Goal: Transaction & Acquisition: Purchase product/service

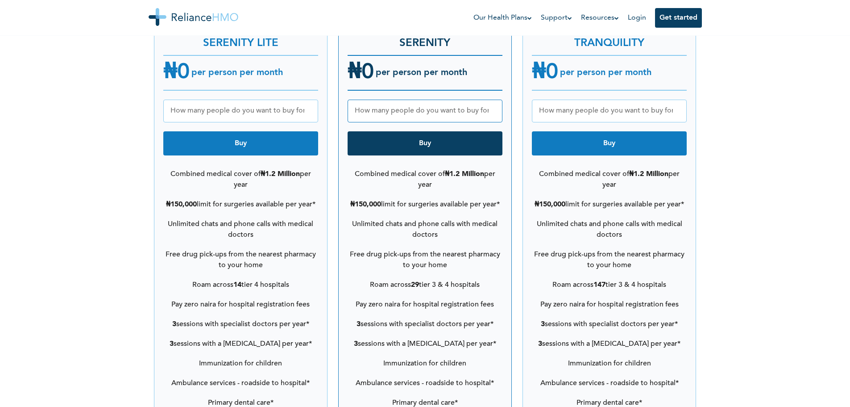
scroll to position [1164, 0]
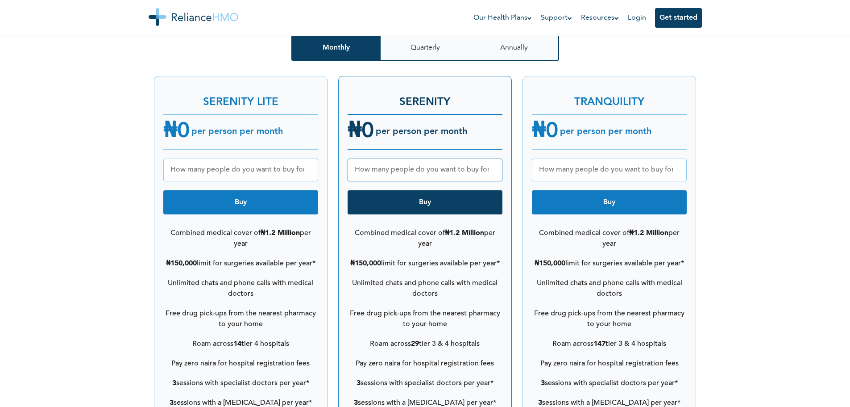
click at [264, 170] on input "number" at bounding box center [240, 169] width 155 height 23
click at [309, 162] on input "-1" at bounding box center [240, 169] width 155 height 23
click at [308, 158] on input "0" at bounding box center [240, 169] width 155 height 23
click at [308, 158] on input "1" at bounding box center [240, 169] width 155 height 23
type input "2"
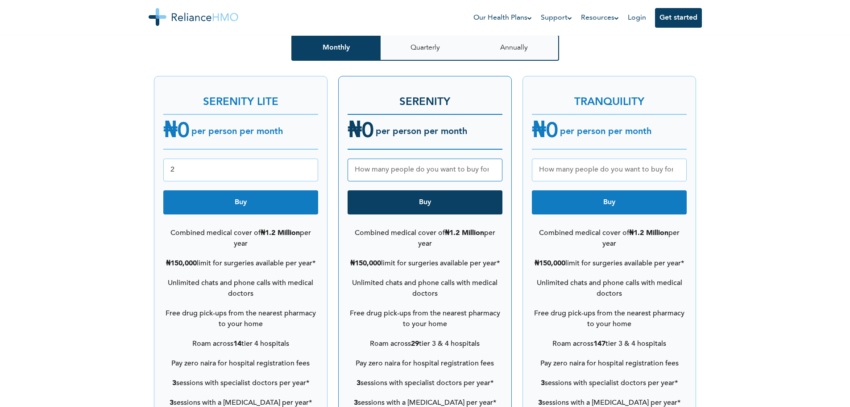
click at [308, 158] on input "2" at bounding box center [240, 169] width 155 height 23
click at [492, 158] on input "1" at bounding box center [425, 169] width 155 height 23
type input "2"
click at [492, 158] on input "2" at bounding box center [425, 169] width 155 height 23
click at [676, 158] on input "1" at bounding box center [609, 169] width 155 height 23
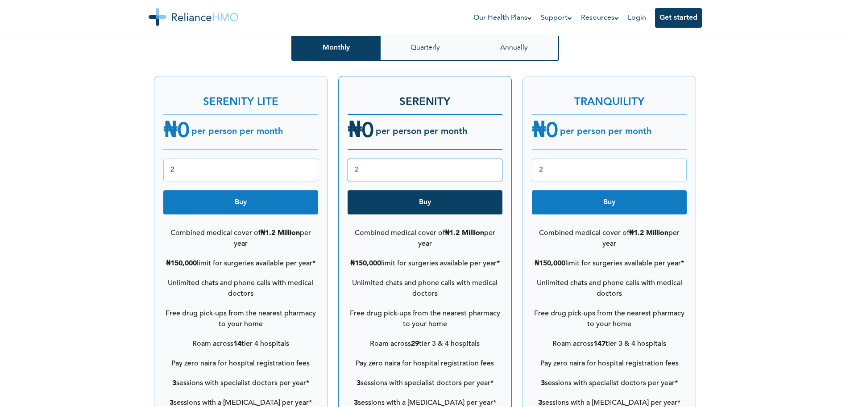
type input "2"
click at [676, 158] on input "2" at bounding box center [609, 169] width 155 height 23
click at [276, 190] on button "Buy" at bounding box center [240, 202] width 155 height 24
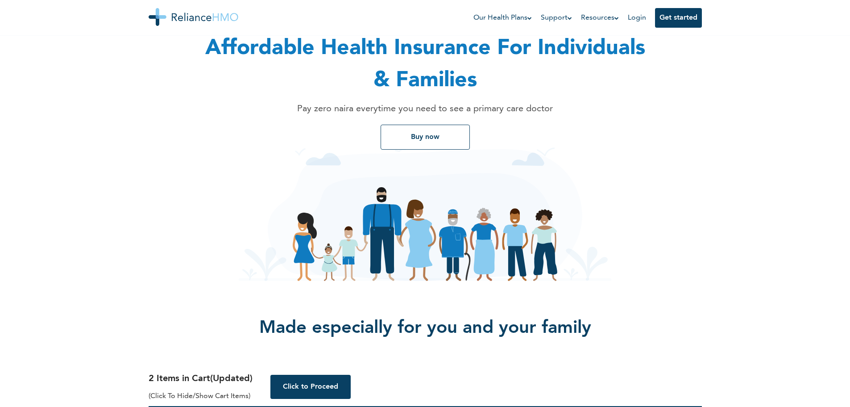
scroll to position [0, 0]
